Goal: Task Accomplishment & Management: Manage account settings

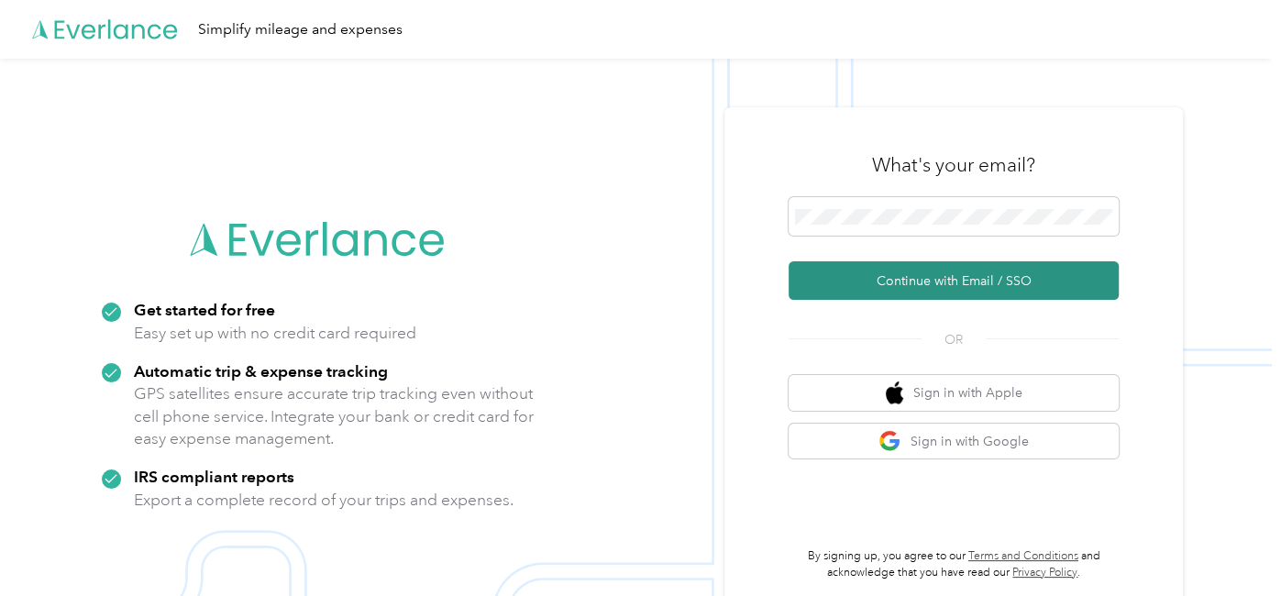
click at [975, 283] on button "Continue with Email / SSO" at bounding box center [954, 280] width 330 height 39
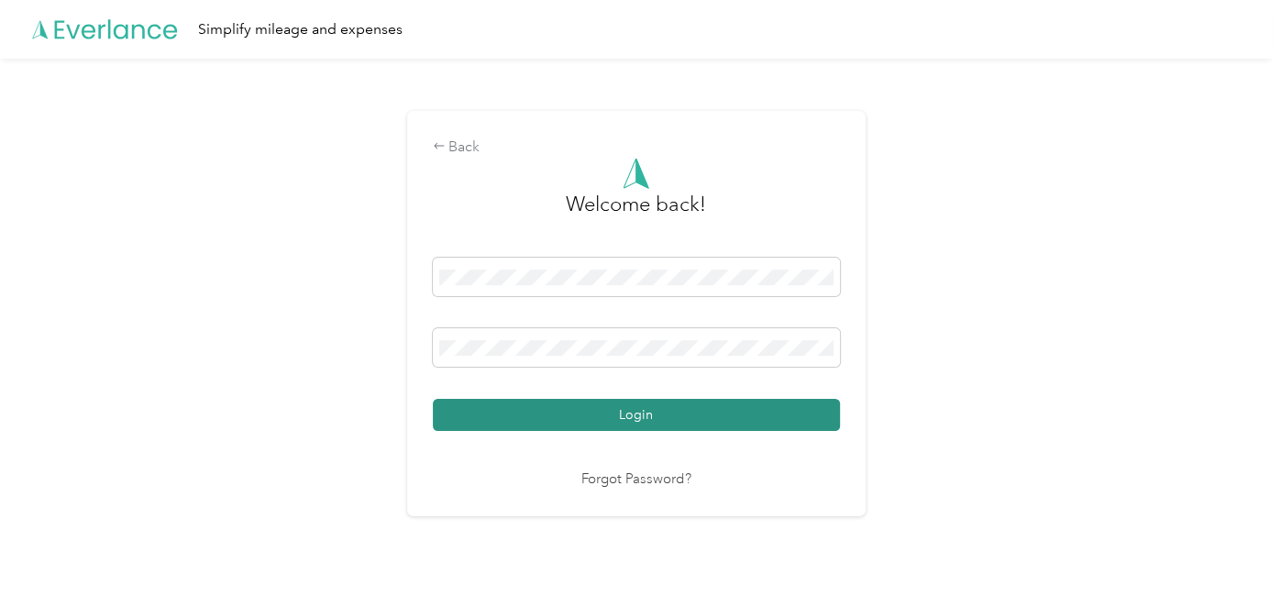
click at [648, 407] on button "Login" at bounding box center [636, 415] width 407 height 32
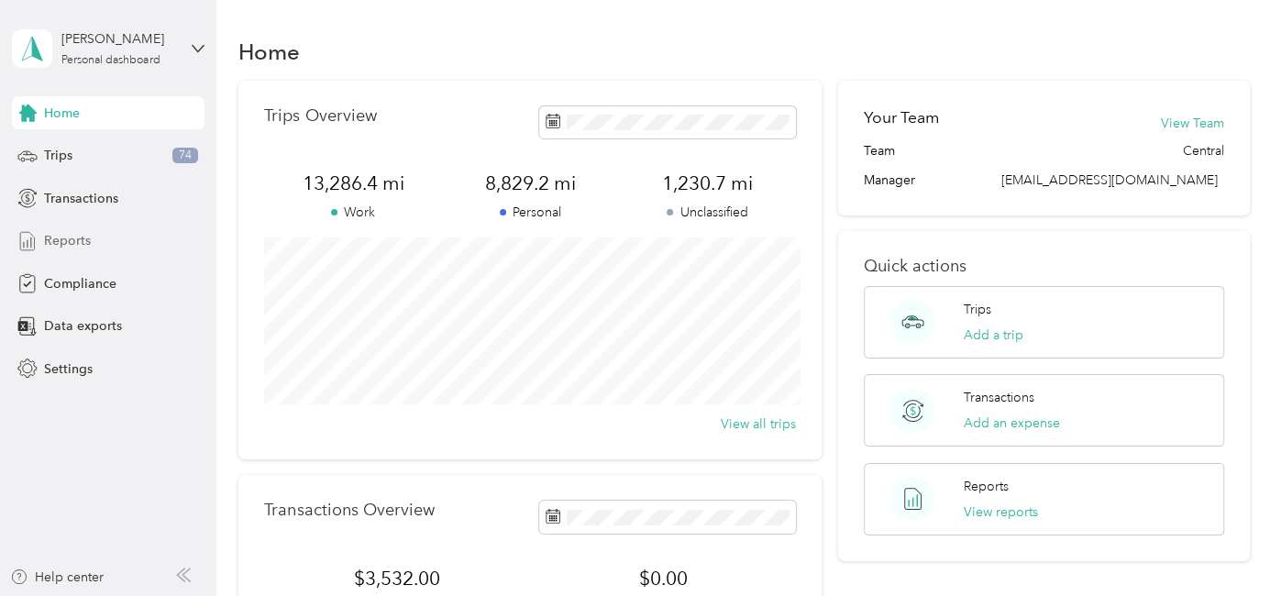
click at [90, 239] on div "Reports" at bounding box center [108, 241] width 193 height 33
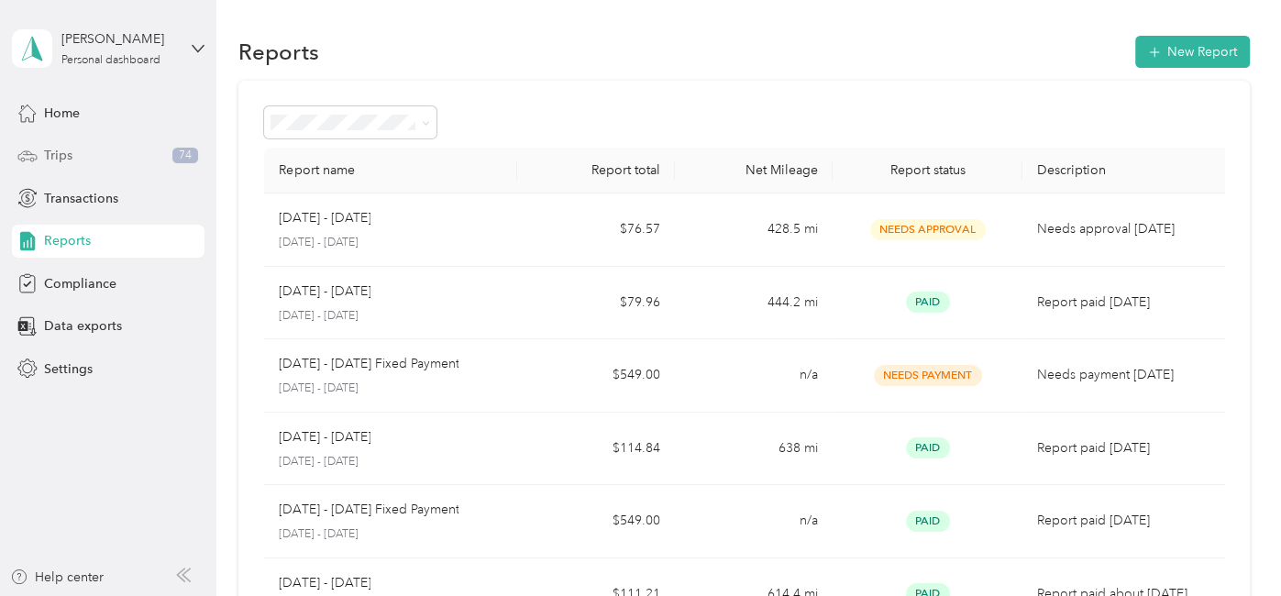
click at [63, 155] on span "Trips" at bounding box center [58, 155] width 28 height 19
